Goal: Use online tool/utility: Utilize a website feature to perform a specific function

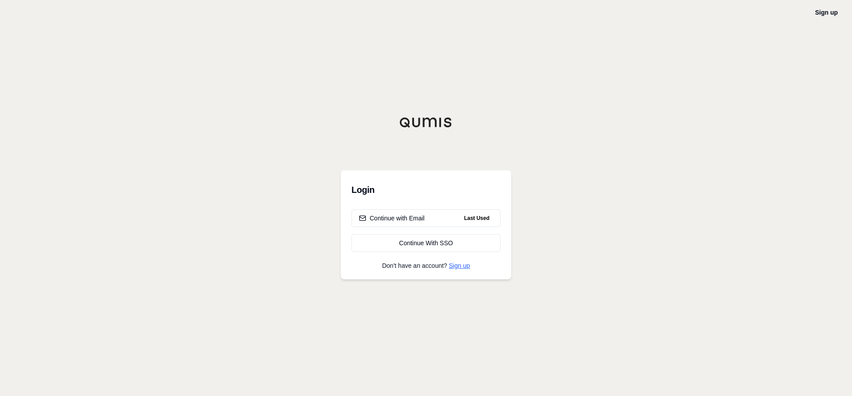
click at [469, 266] on link "Sign up" at bounding box center [459, 265] width 21 height 7
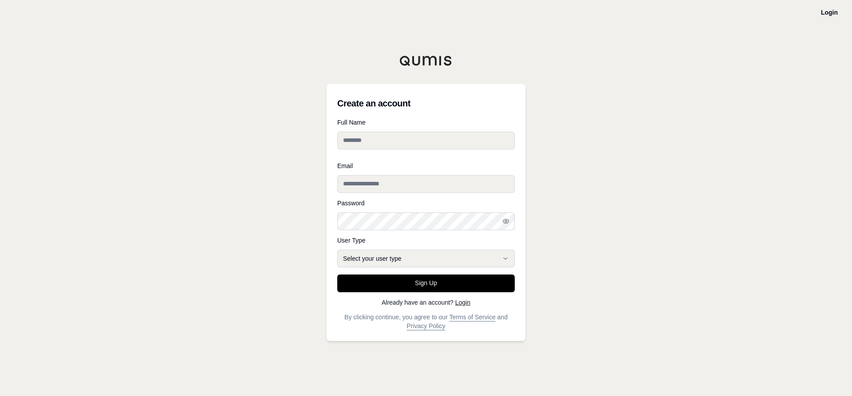
click at [427, 144] on input "Full Name" at bounding box center [425, 141] width 177 height 18
type input "**********"
click at [408, 181] on input "Email" at bounding box center [425, 184] width 177 height 18
type input "**********"
click at [506, 220] on icon "button" at bounding box center [505, 221] width 7 height 7
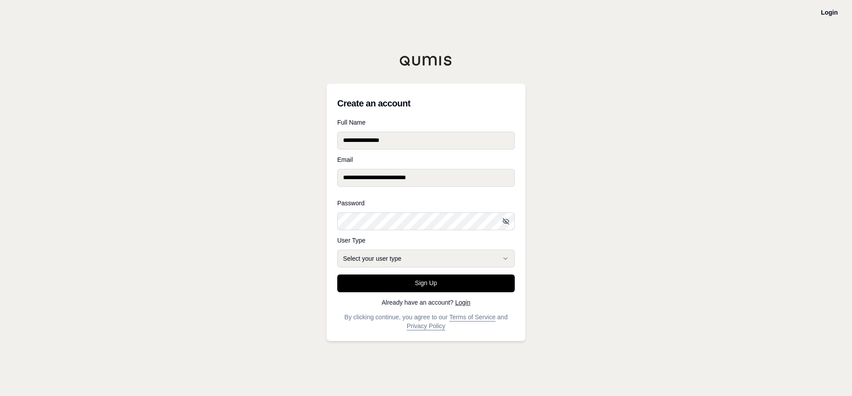
click at [509, 220] on icon "button" at bounding box center [505, 221] width 7 height 7
click at [507, 222] on icon "button" at bounding box center [505, 221] width 7 height 7
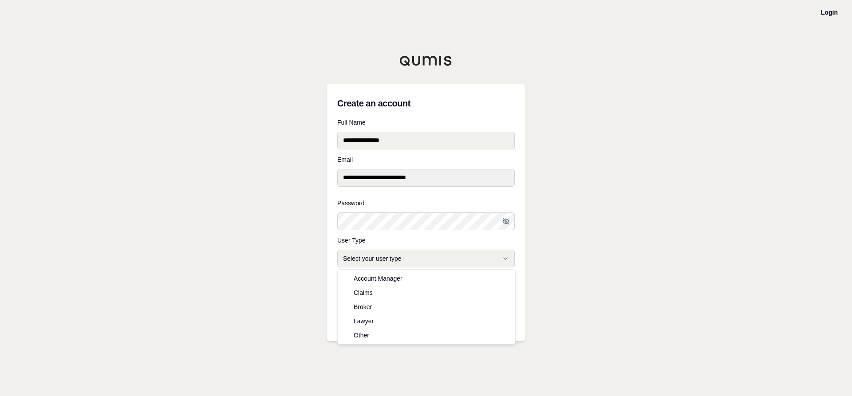
click at [410, 259] on html "**********" at bounding box center [426, 198] width 852 height 396
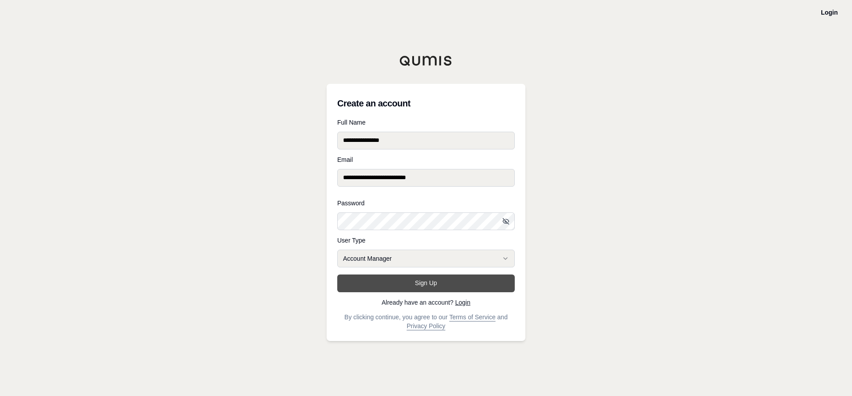
click at [453, 280] on button "Sign Up" at bounding box center [425, 284] width 177 height 18
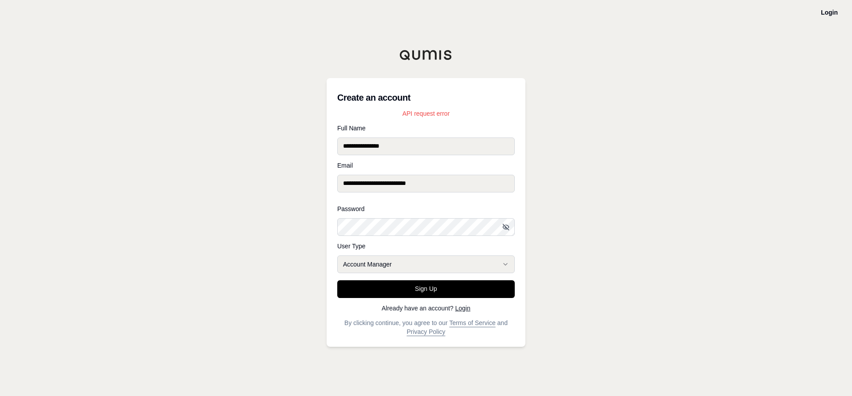
click at [72, 222] on div "**********" at bounding box center [426, 198] width 852 height 396
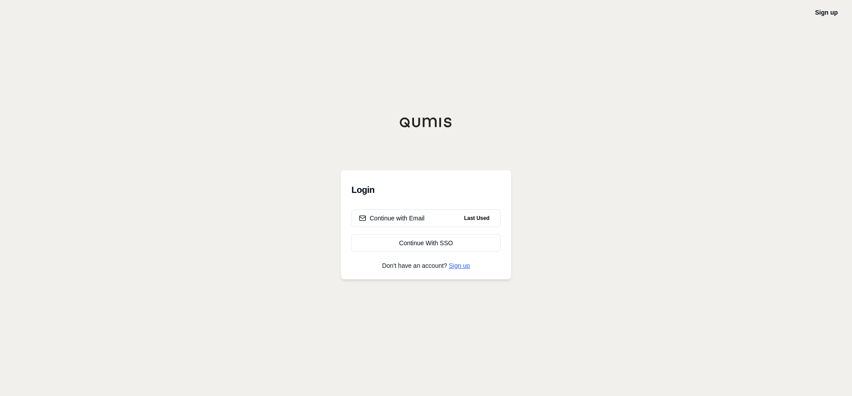
click at [466, 265] on link "Sign up" at bounding box center [459, 265] width 21 height 7
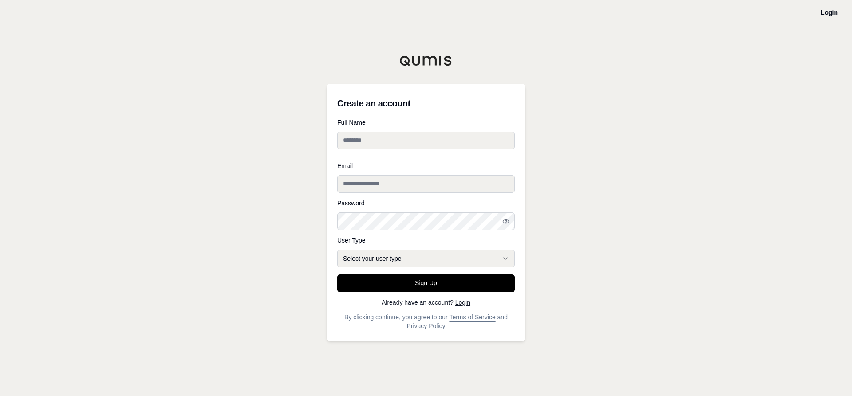
drag, startPoint x: 411, startPoint y: 126, endPoint x: 403, endPoint y: 135, distance: 12.3
click at [405, 133] on div "Full Name" at bounding box center [425, 137] width 177 height 36
click at [403, 135] on input "Full Name" at bounding box center [425, 141] width 177 height 18
type input "**********"
click at [421, 179] on input "Email" at bounding box center [425, 178] width 177 height 18
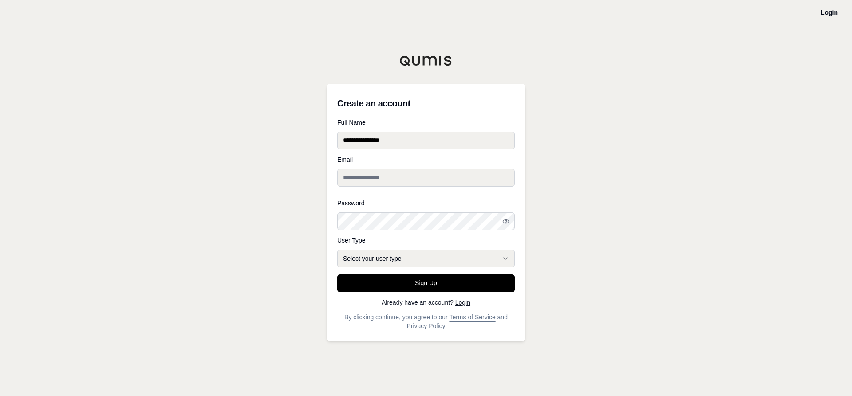
type input "**********"
click at [337, 230] on div at bounding box center [337, 230] width 0 height 0
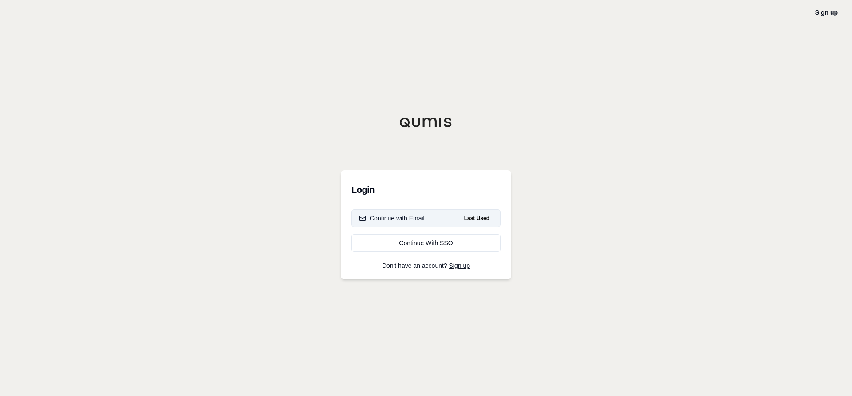
click at [403, 220] on div "Continue with Email" at bounding box center [392, 218] width 66 height 9
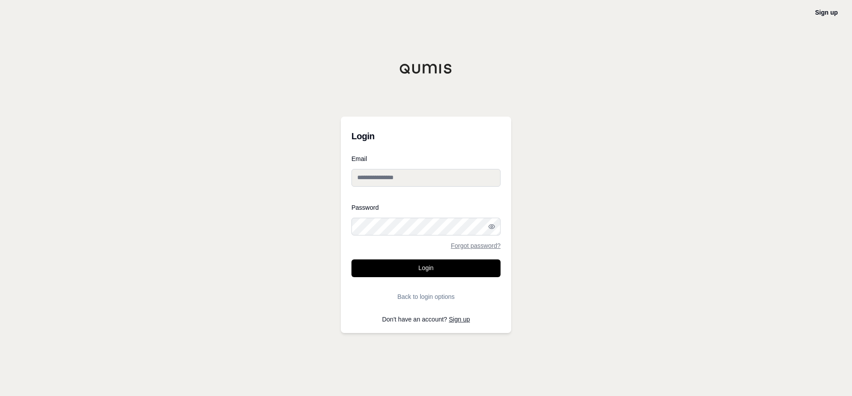
click at [449, 186] on input "Email" at bounding box center [425, 178] width 149 height 18
type input "**********"
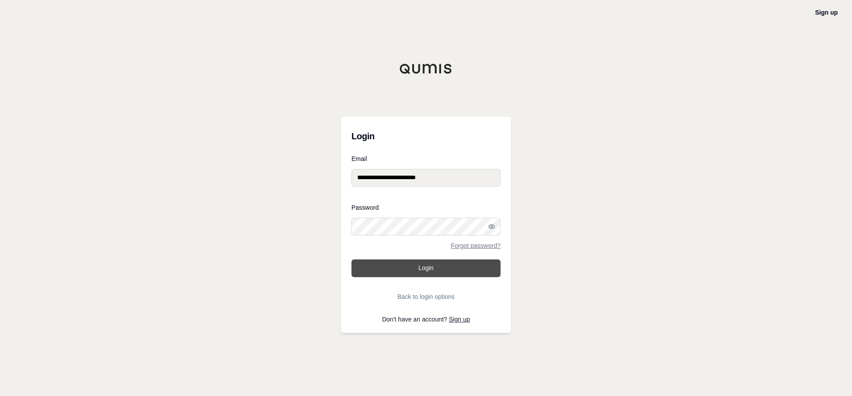
click at [408, 271] on button "Login" at bounding box center [425, 269] width 149 height 18
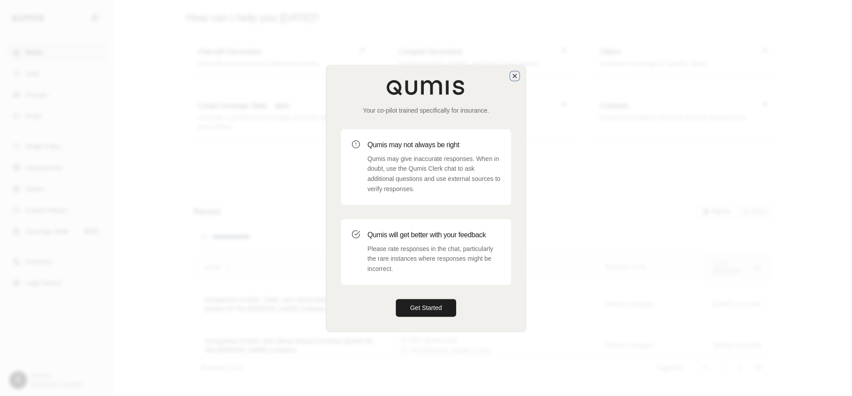
click at [516, 75] on icon "button" at bounding box center [515, 76] width 4 height 4
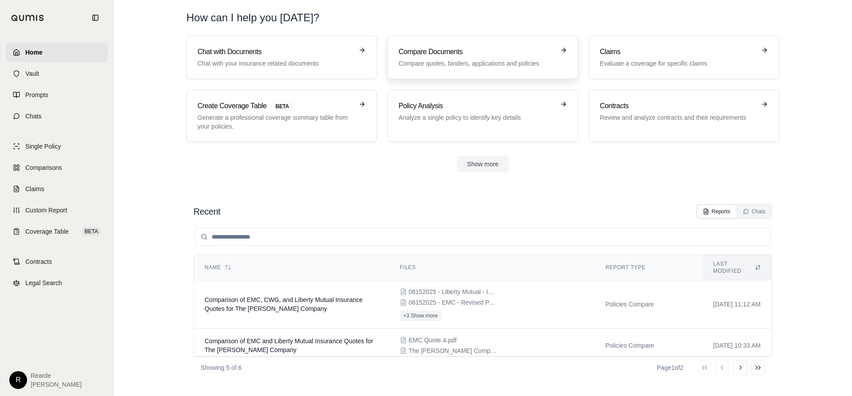
click at [457, 51] on h3 "Compare Documents" at bounding box center [476, 52] width 156 height 11
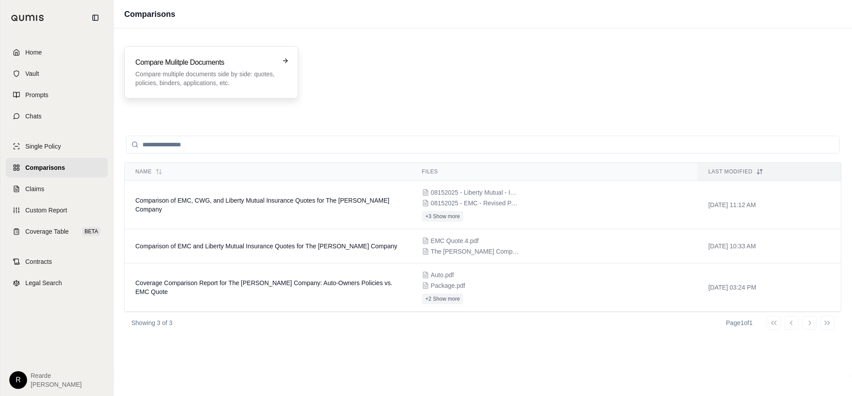
click at [202, 77] on p "Compare multiple documents side by side: quotes, policies, binders, application…" at bounding box center [204, 79] width 139 height 18
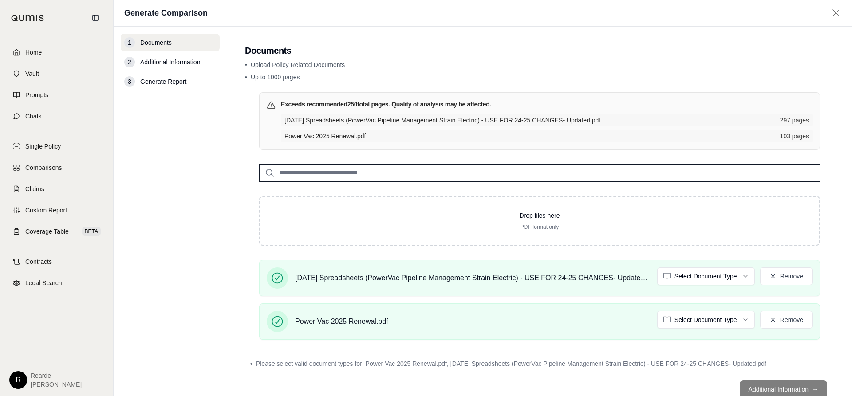
click at [174, 297] on nav "1 Documents 2 Additional Information 3 Generate Report" at bounding box center [171, 212] width 114 height 370
click at [468, 175] on input "search" at bounding box center [539, 173] width 561 height 18
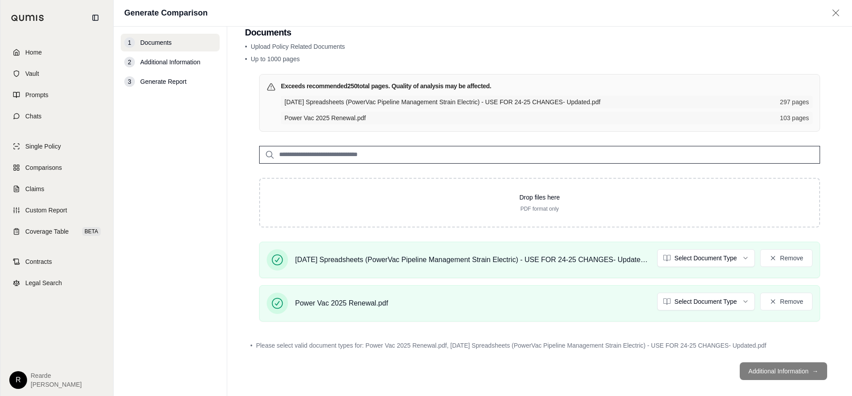
scroll to position [27, 0]
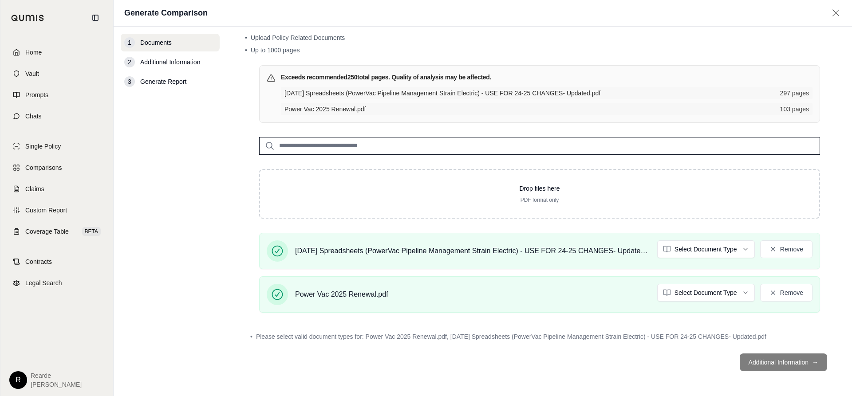
click at [780, 363] on footer "Additional Information →" at bounding box center [539, 362] width 589 height 32
click at [692, 251] on html "Home Vault Prompts Chats Single Policy Comparisons Claims Custom Report Coverag…" at bounding box center [426, 198] width 852 height 396
click at [699, 283] on html "Home Vault Prompts Chats Single Policy Comparisons Claims Custom Report Coverag…" at bounding box center [426, 198] width 852 height 396
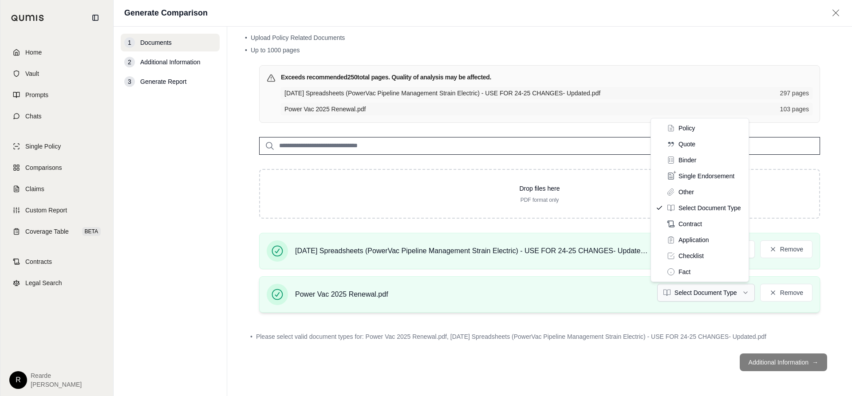
click at [697, 291] on html "Home Vault Prompts Chats Single Policy Comparisons Claims Custom Report Coverag…" at bounding box center [426, 198] width 852 height 396
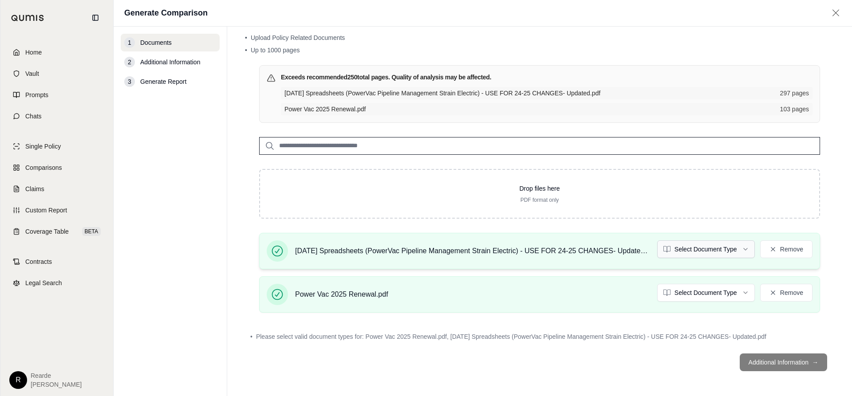
click at [697, 246] on html "Home Vault Prompts Chats Single Policy Comparisons Claims Custom Report Coverag…" at bounding box center [426, 198] width 852 height 396
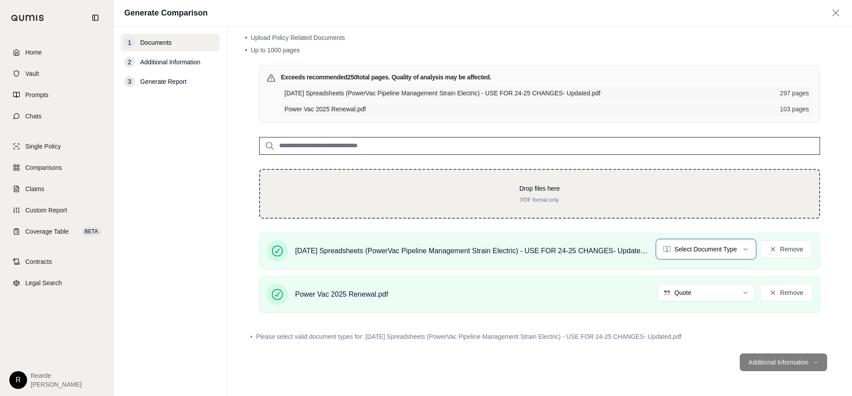
scroll to position [2, 0]
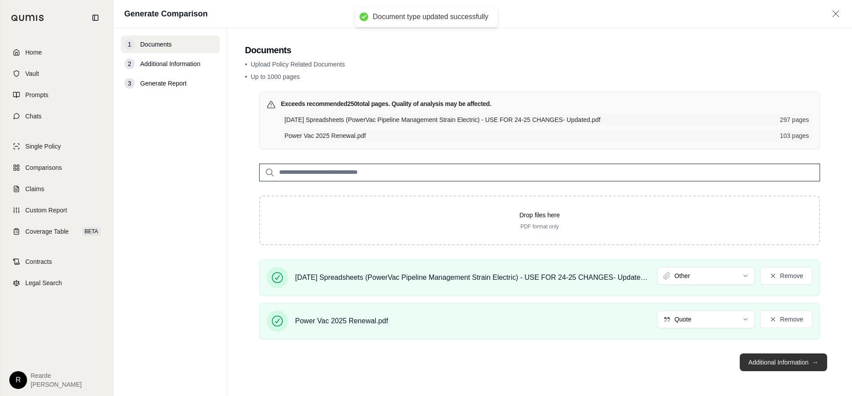
click at [744, 362] on button "Additional Information →" at bounding box center [783, 363] width 87 height 18
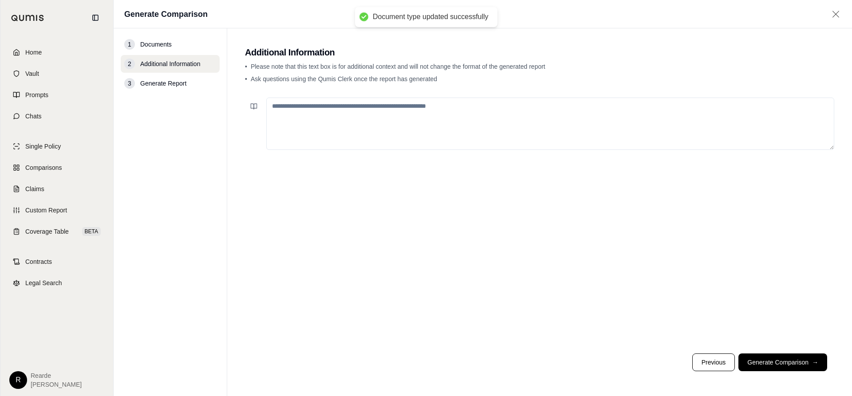
scroll to position [0, 0]
click at [424, 134] on textarea at bounding box center [550, 124] width 568 height 52
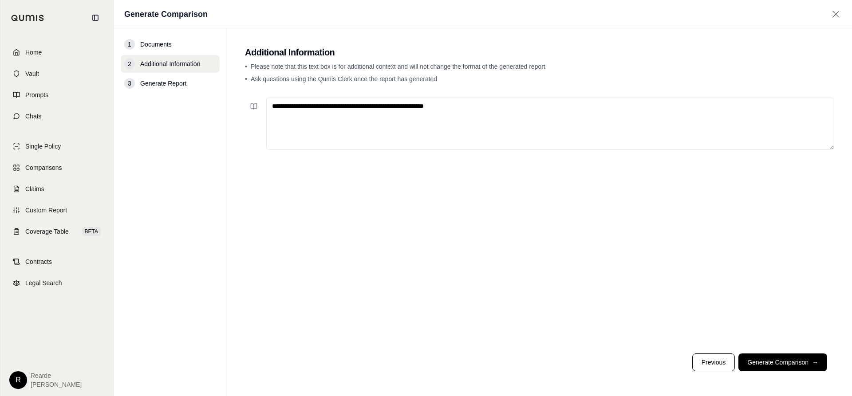
drag, startPoint x: 274, startPoint y: 106, endPoint x: 216, endPoint y: 106, distance: 57.7
click at [216, 106] on div "**********" at bounding box center [483, 212] width 738 height 368
type textarea "**********"
click at [807, 367] on button "Generate Comparison →" at bounding box center [782, 363] width 89 height 18
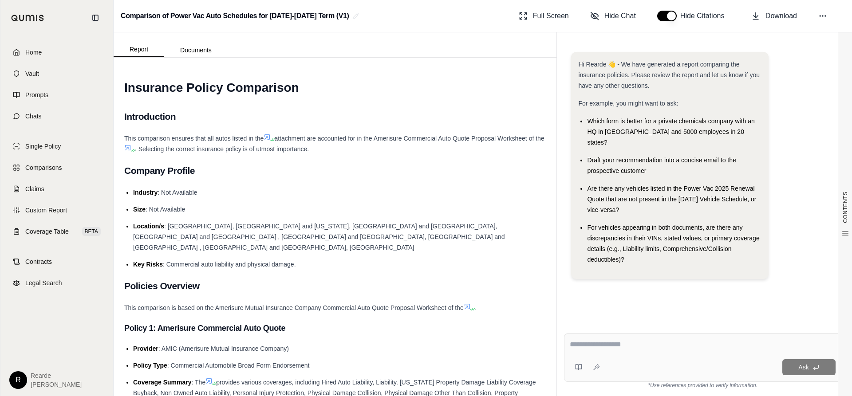
drag, startPoint x: 623, startPoint y: 200, endPoint x: 588, endPoint y: 177, distance: 42.0
click at [588, 185] on span "Are there any vehicles listed in the Power Vac 2025 Renewal Quote that are not …" at bounding box center [671, 199] width 169 height 28
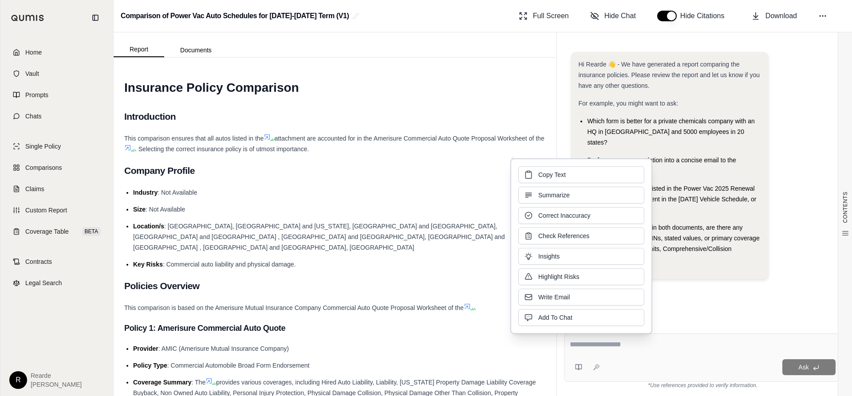
drag, startPoint x: 626, startPoint y: 186, endPoint x: 567, endPoint y: 174, distance: 59.9
click at [567, 174] on button "Copy Text" at bounding box center [581, 174] width 126 height 17
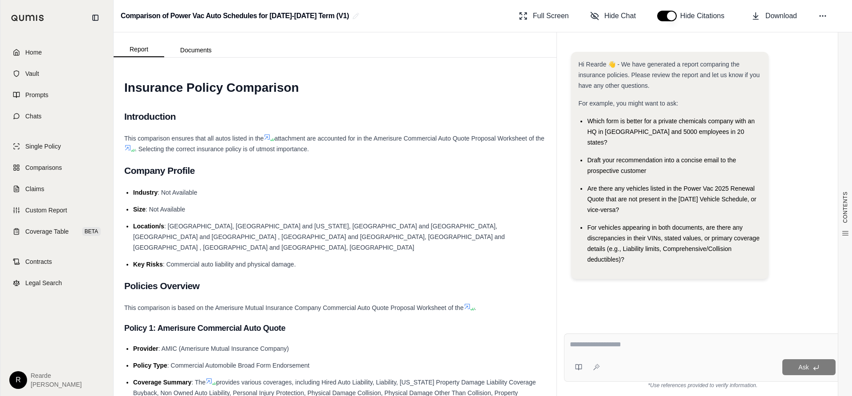
click at [701, 347] on textarea at bounding box center [703, 344] width 266 height 11
paste textarea "**********"
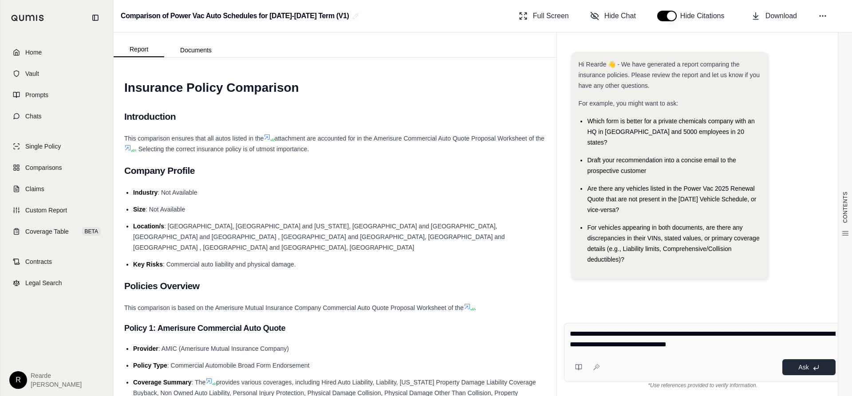
type textarea "**********"
click at [806, 371] on button "Ask" at bounding box center [808, 367] width 53 height 16
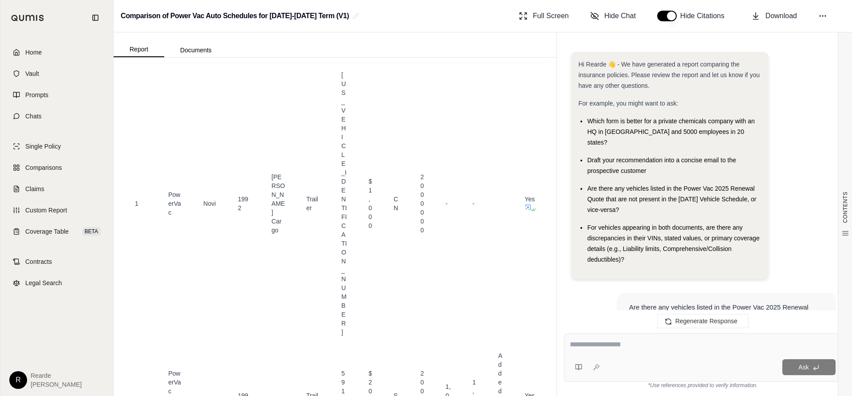
scroll to position [1320, 0]
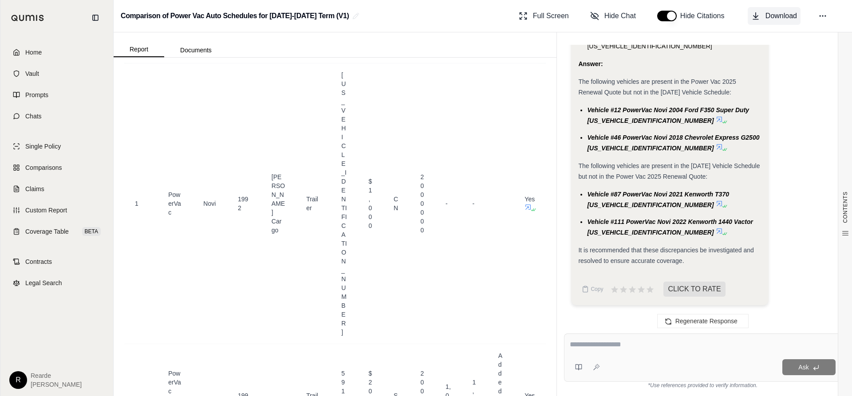
click at [779, 14] on span "Download" at bounding box center [780, 16] width 31 height 11
click at [755, 248] on div "It is recommended that these discrepancies be investigated and resolved to ensu…" at bounding box center [669, 255] width 183 height 21
click at [591, 289] on span "Copy" at bounding box center [596, 289] width 12 height 7
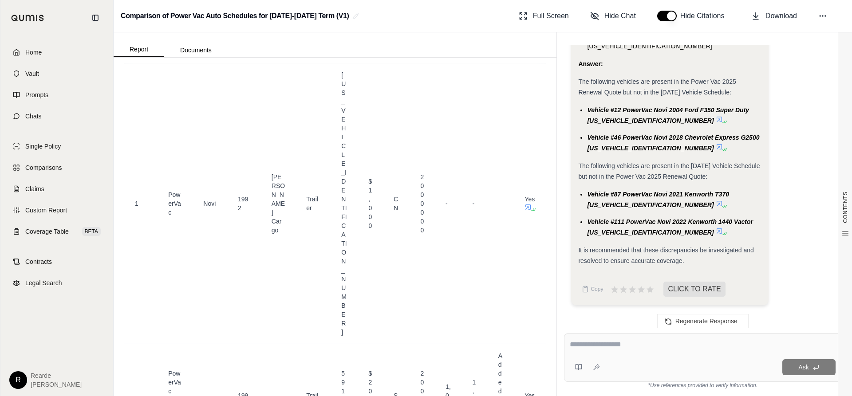
click at [750, 194] on li "Vehicle #87 PowerVac Novi 2021 Kenworth T370 2NKHHJ7X2MM438465" at bounding box center [674, 199] width 174 height 21
click at [639, 347] on textarea at bounding box center [703, 344] width 266 height 11
drag, startPoint x: 707, startPoint y: 205, endPoint x: 655, endPoint y: 205, distance: 51.9
click at [655, 205] on li "Vehicle #87 PowerVac Novi 2021 Kenworth T370 2NKHHJ7X2MM438465" at bounding box center [674, 199] width 174 height 21
click at [752, 161] on div "The following vehicles are present in the 2024.08.30 Vehicle Schedule but not i…" at bounding box center [669, 171] width 183 height 21
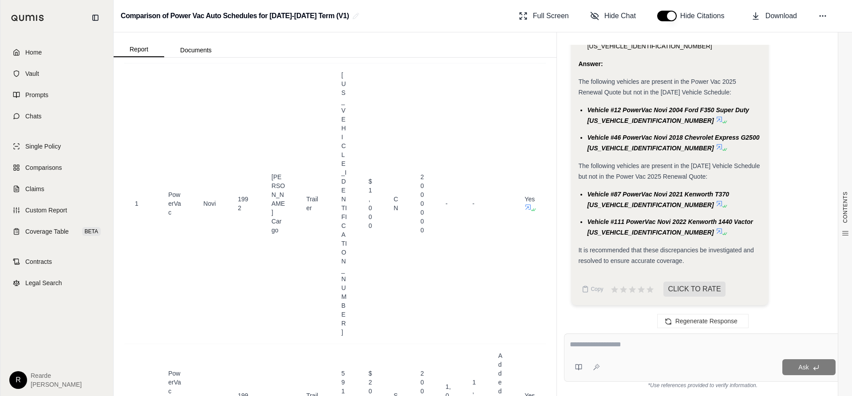
click at [701, 222] on span "Vehicle #111 PowerVac Novi 2022 Kenworth 1440 Vactor 3BKBXJEX3NF143054" at bounding box center [670, 227] width 166 height 18
click at [716, 203] on icon at bounding box center [719, 203] width 7 height 7
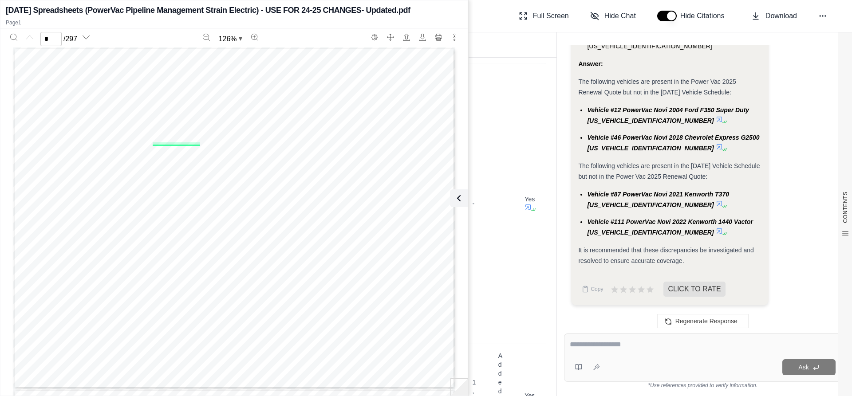
click at [723, 205] on icon at bounding box center [725, 206] width 5 height 5
click at [463, 201] on button at bounding box center [457, 198] width 18 height 18
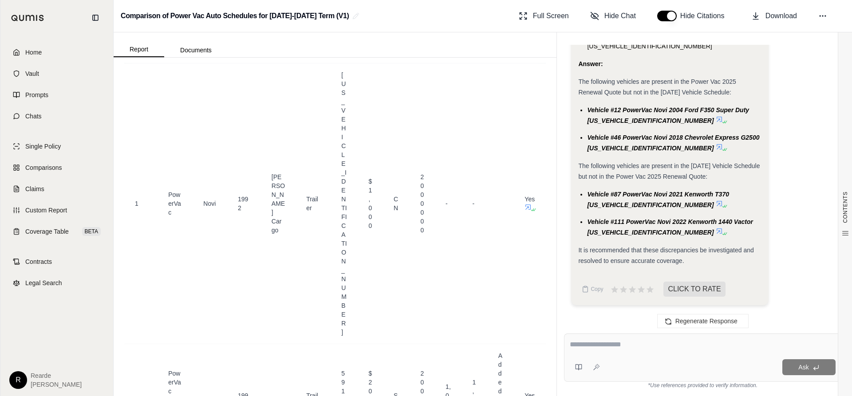
click at [696, 236] on li "Vehicle #111 PowerVac Novi 2022 Kenworth 1440 Vactor 3BKBXJEX3NF143054" at bounding box center [674, 227] width 174 height 21
